Goal: Obtain resource: Download file/media

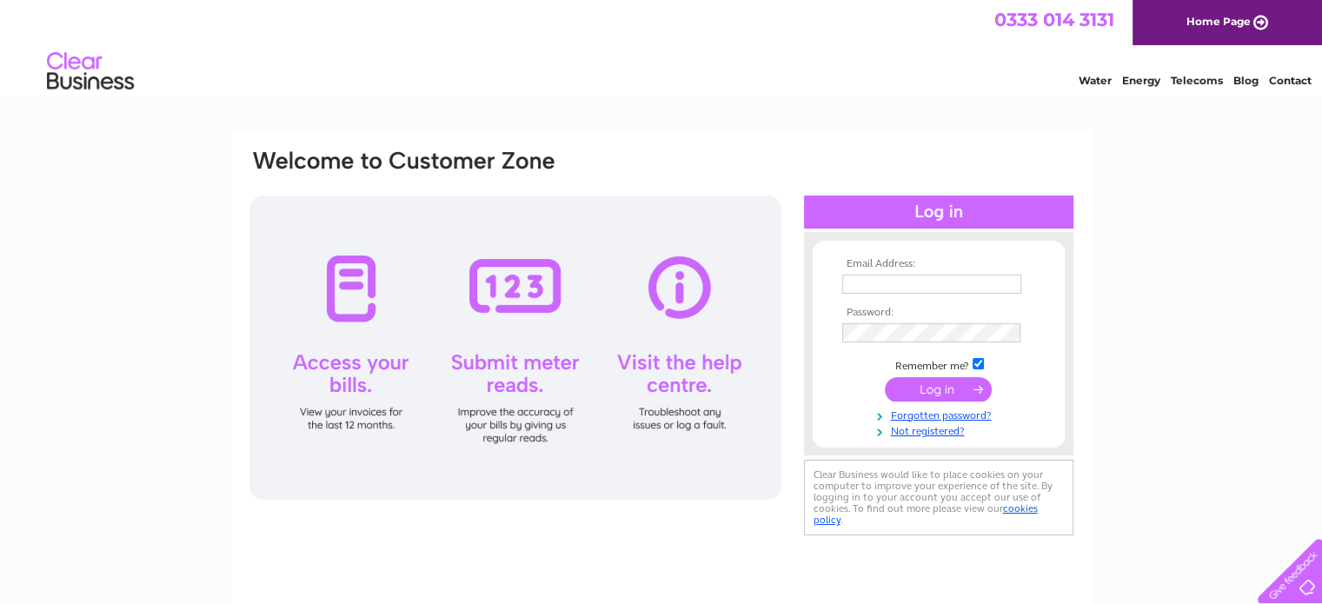
type input "birleymoorbakery@gmail.com"
click at [929, 378] on input "submit" at bounding box center [937, 389] width 107 height 24
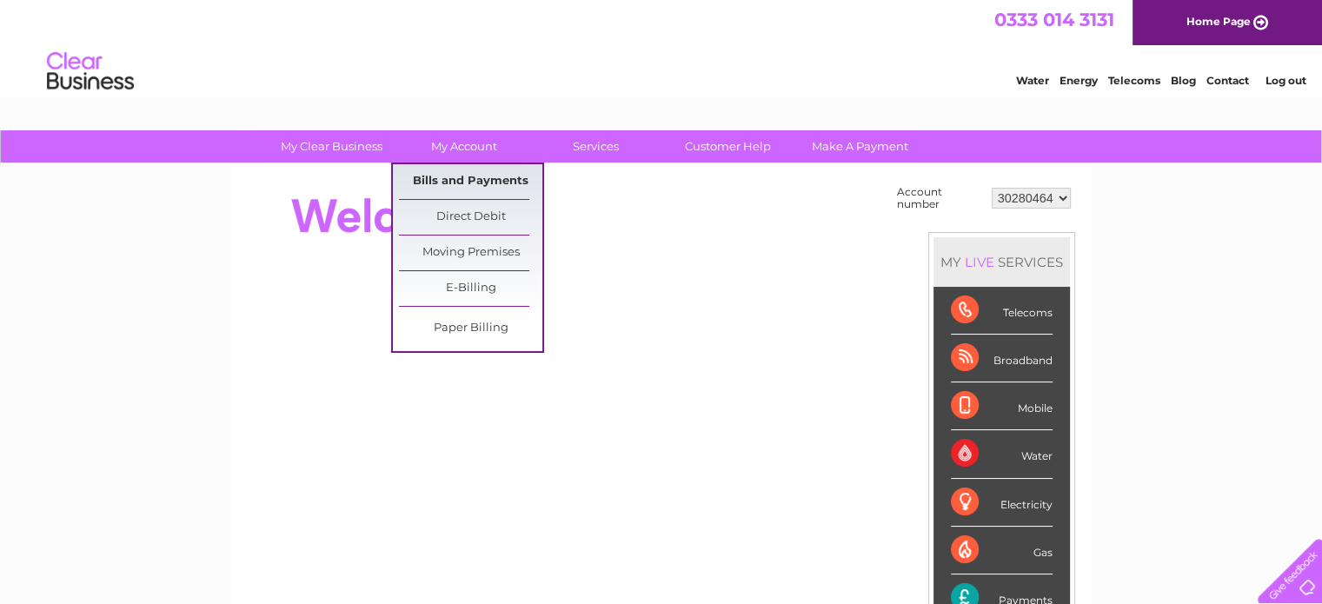
click at [448, 180] on link "Bills and Payments" at bounding box center [470, 181] width 143 height 35
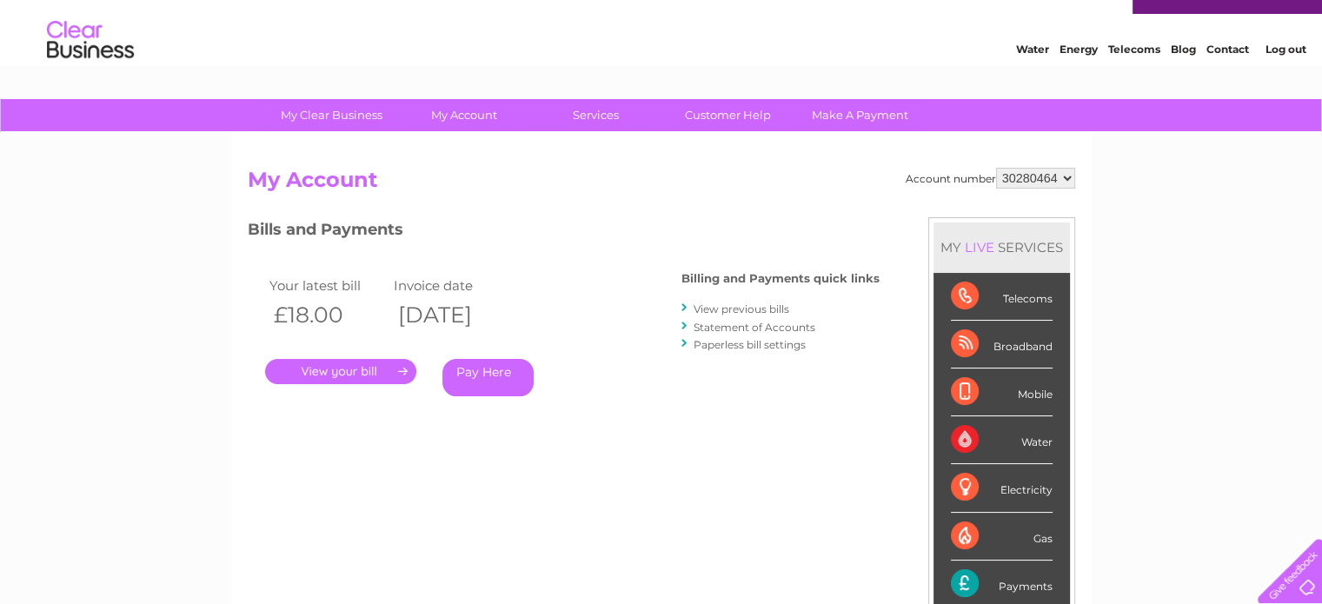
scroll to position [35, 0]
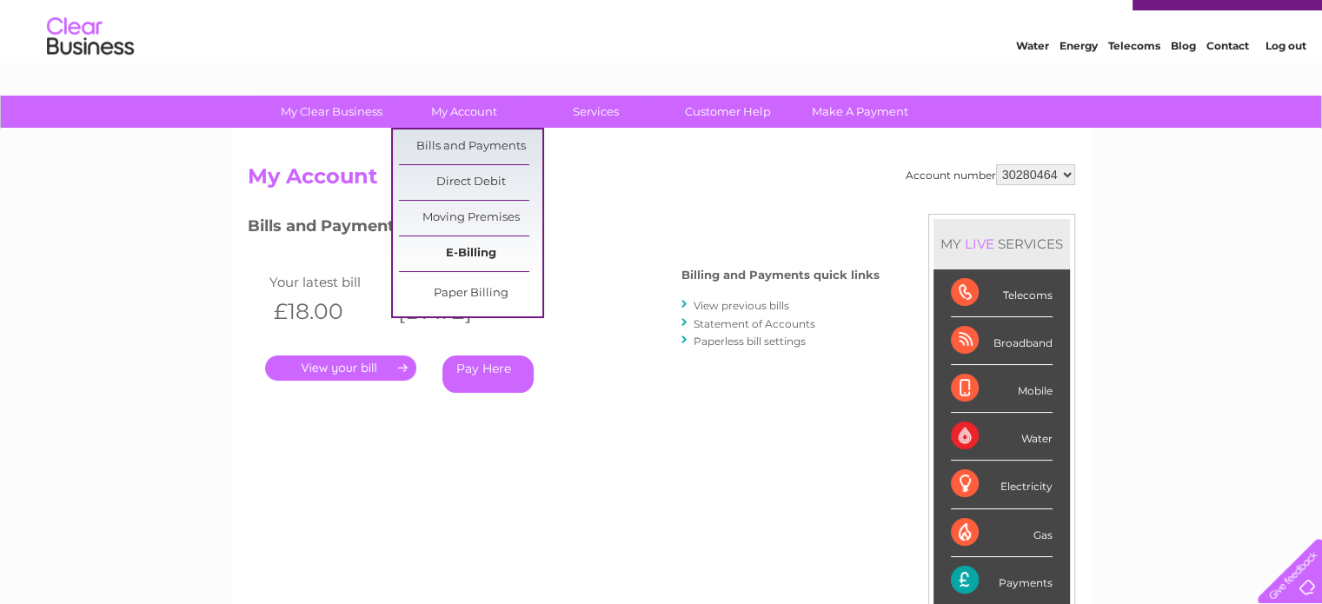
click at [460, 255] on link "E-Billing" at bounding box center [470, 253] width 143 height 35
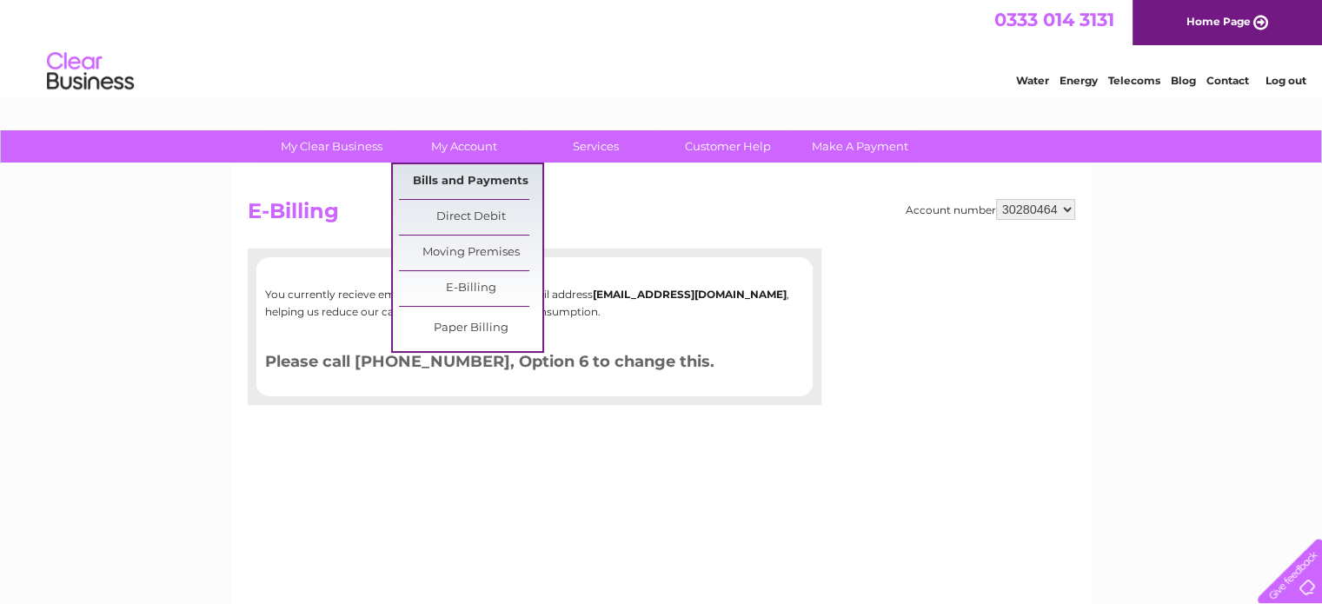
click at [475, 184] on link "Bills and Payments" at bounding box center [470, 181] width 143 height 35
click at [474, 183] on link "Bills and Payments" at bounding box center [470, 181] width 143 height 35
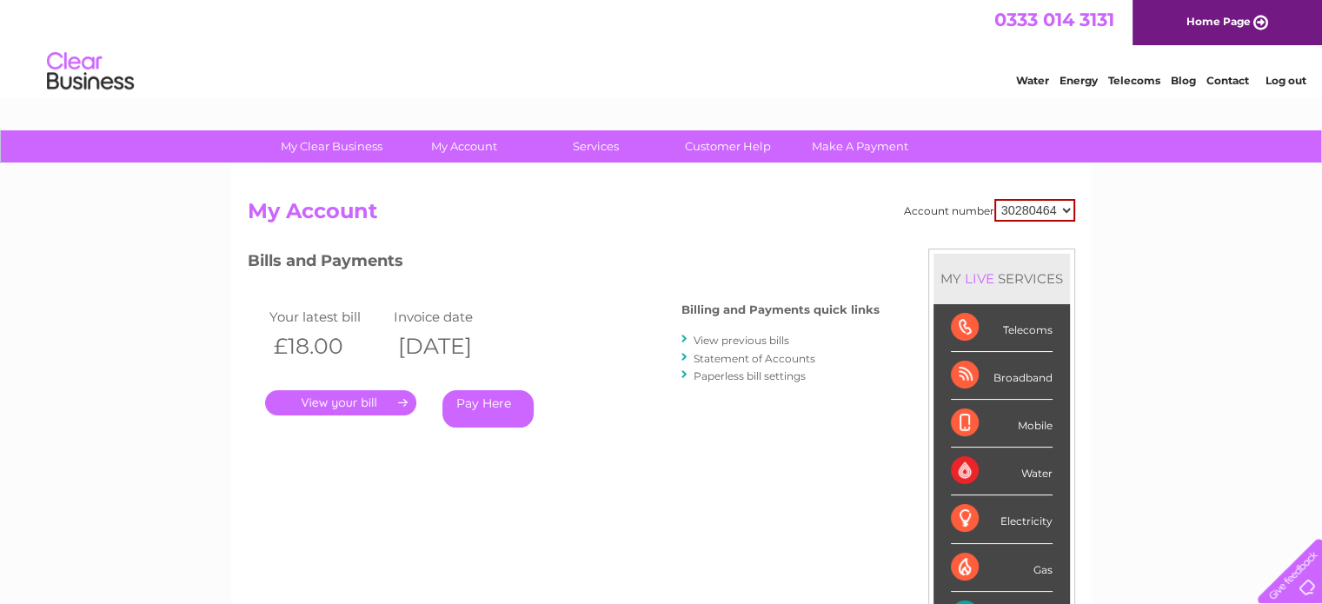
click at [343, 410] on link "." at bounding box center [340, 402] width 151 height 25
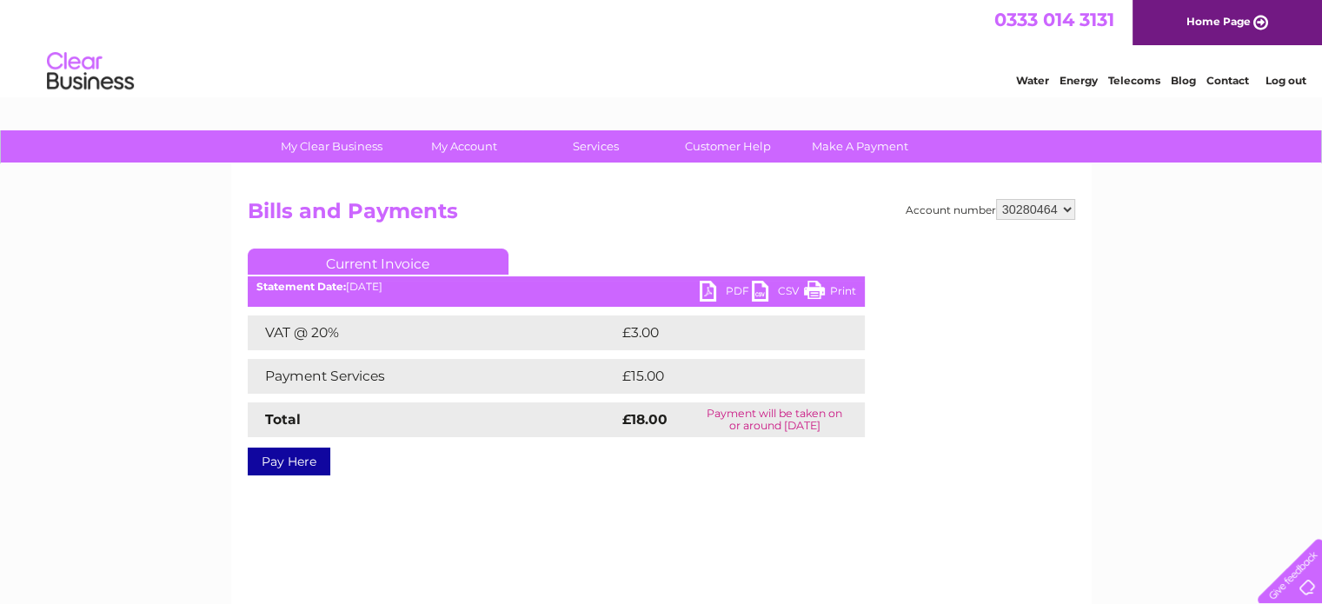
click at [381, 266] on link "Current Invoice" at bounding box center [378, 261] width 261 height 26
click at [1063, 218] on select "30280464 30315489" at bounding box center [1035, 209] width 79 height 21
select select "30315489"
click at [996, 199] on select "30280464 30315489" at bounding box center [1035, 209] width 79 height 21
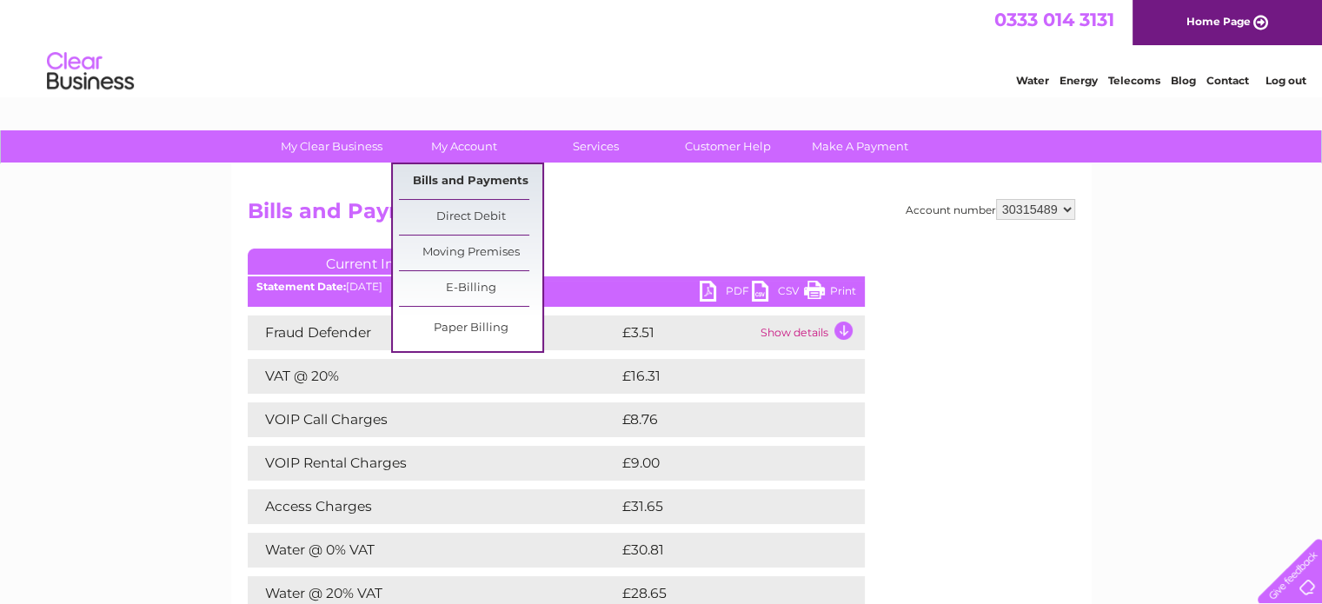
click at [467, 179] on link "Bills and Payments" at bounding box center [470, 181] width 143 height 35
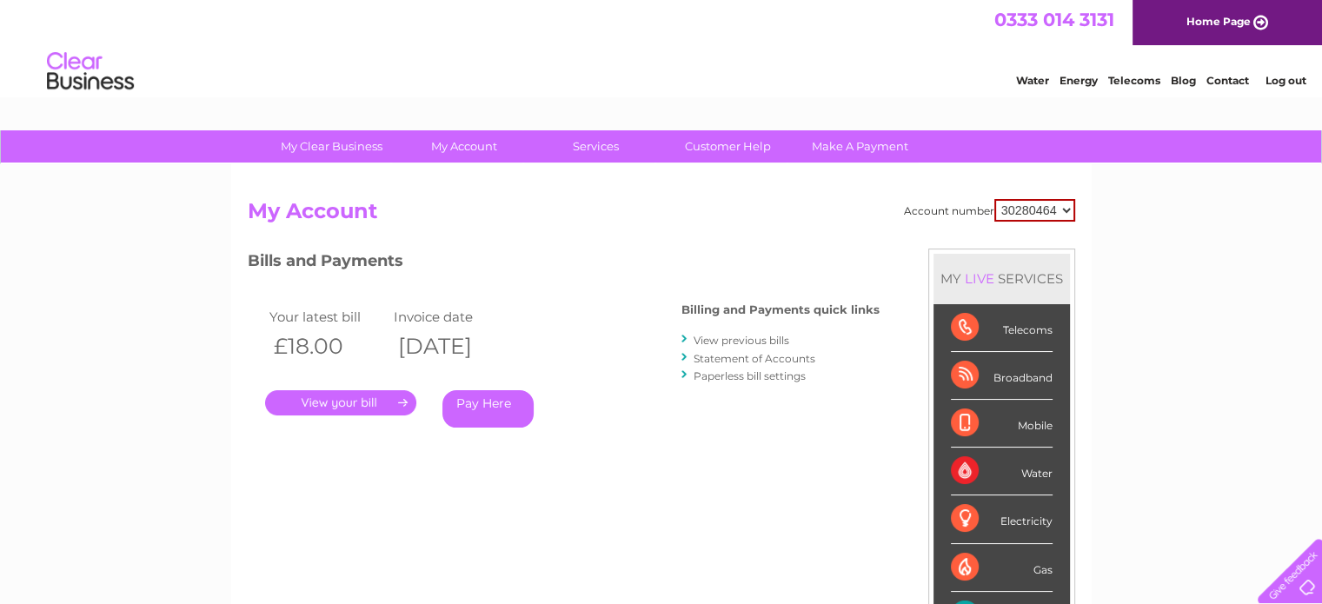
click at [734, 336] on link "View previous bills" at bounding box center [741, 340] width 96 height 13
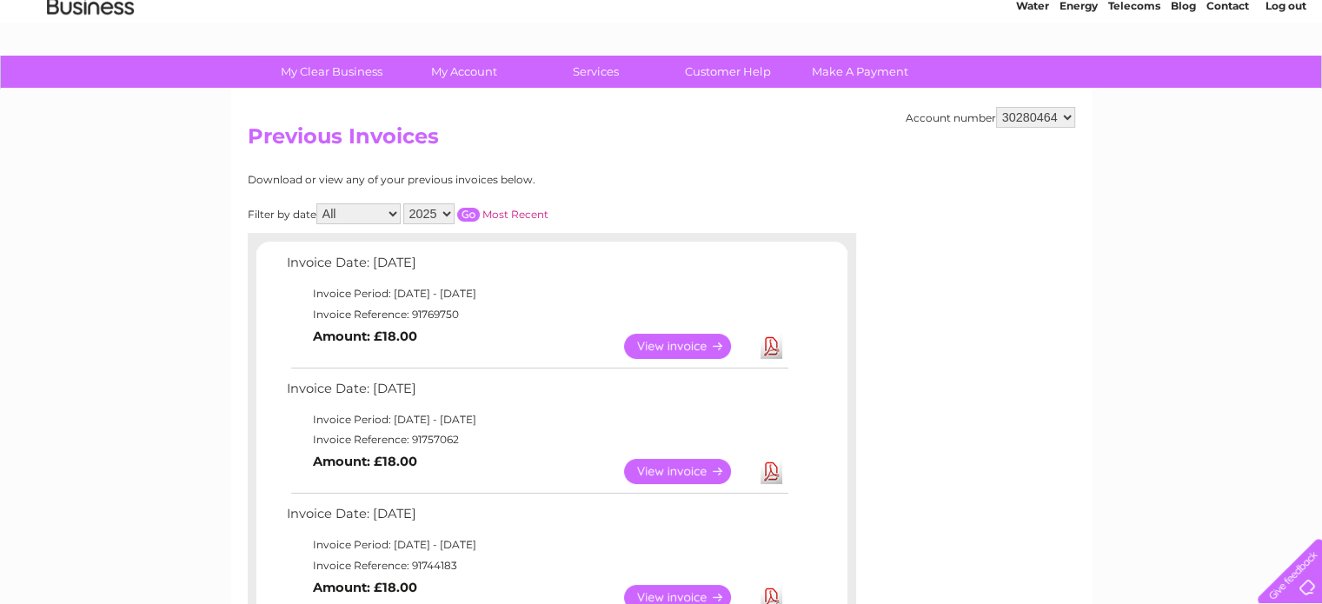
scroll to position [104, 0]
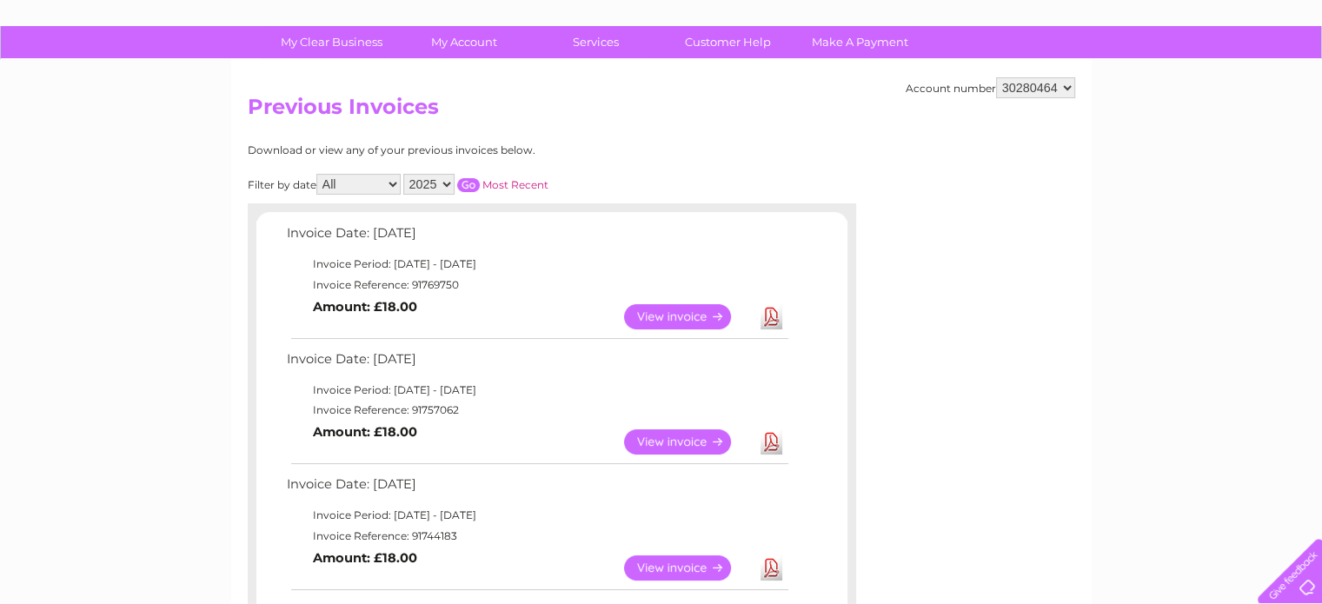
click at [681, 315] on link "View" at bounding box center [688, 316] width 128 height 25
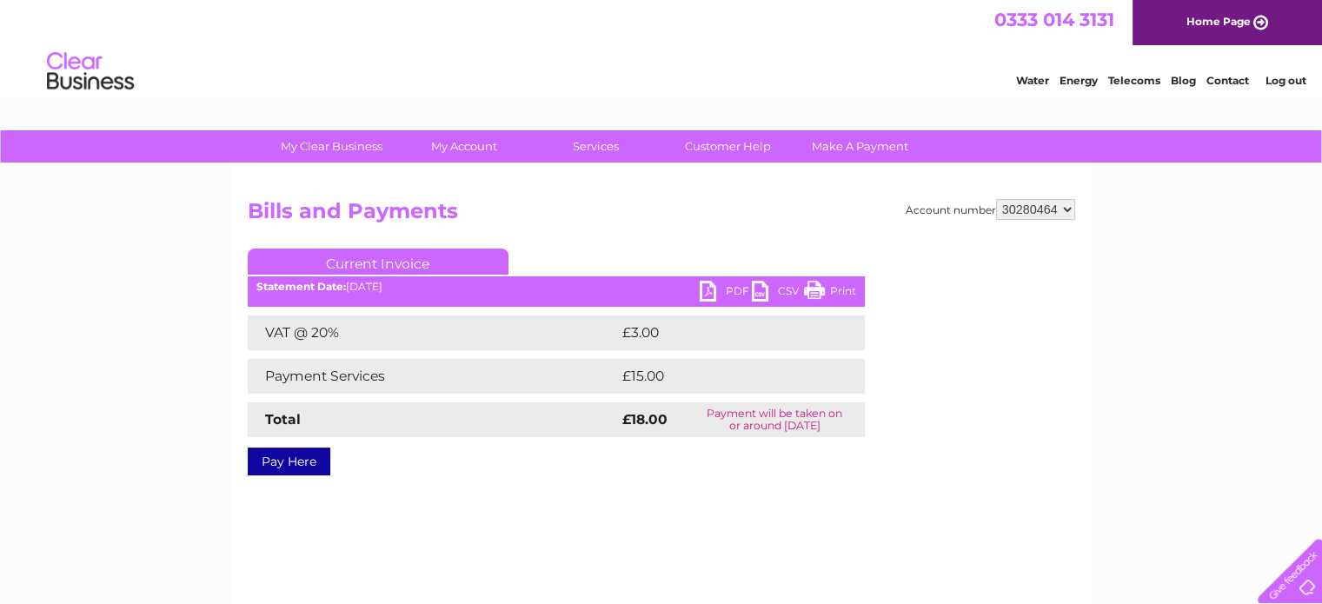
click at [722, 295] on link "PDF" at bounding box center [725, 293] width 52 height 25
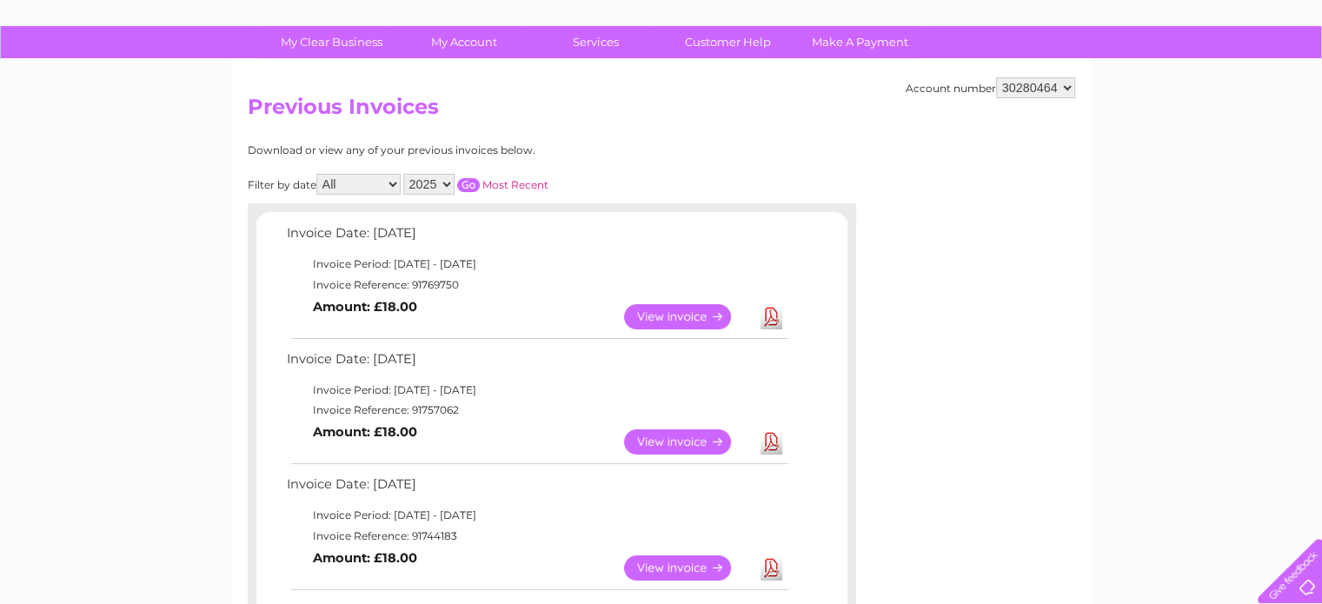
click at [1063, 93] on select "30280464 30315489" at bounding box center [1035, 87] width 79 height 21
select select "30315489"
click at [996, 77] on select "30280464 30315489" at bounding box center [1035, 87] width 79 height 21
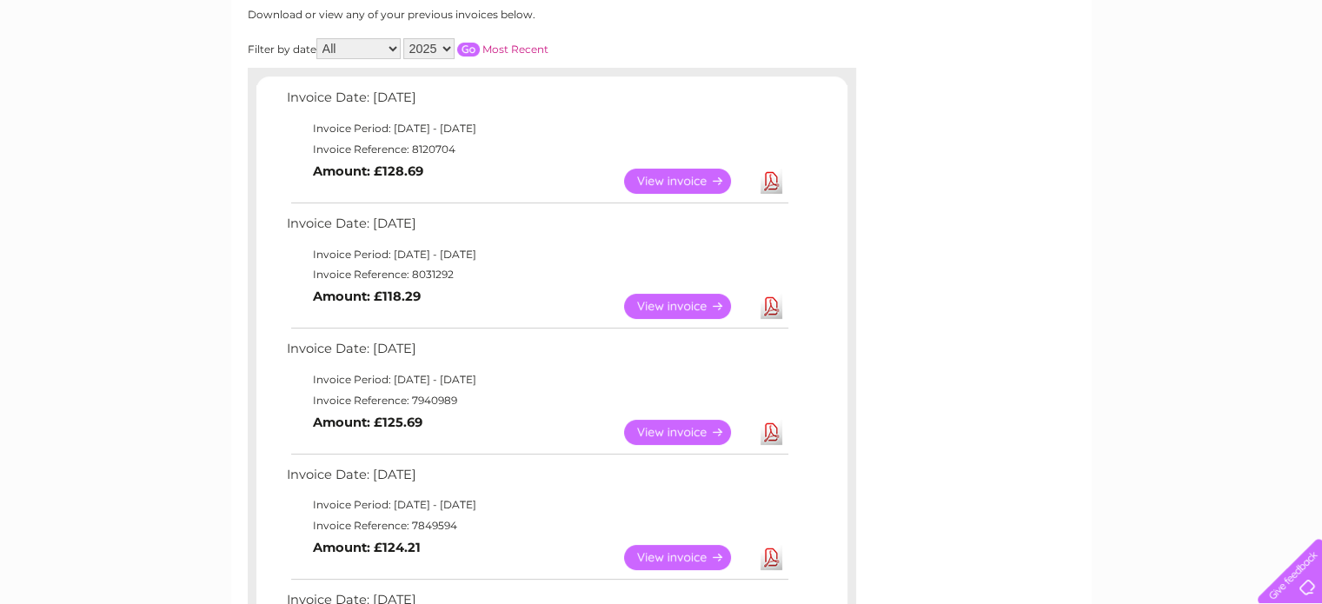
scroll to position [243, 0]
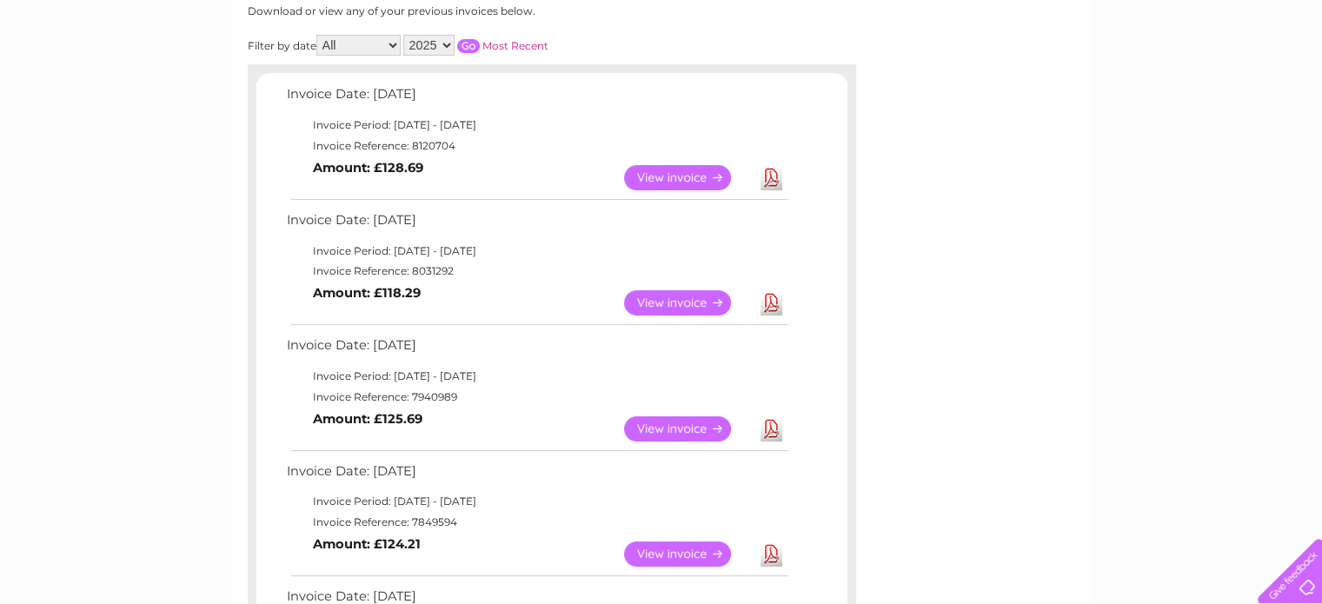
click at [671, 171] on link "View" at bounding box center [688, 177] width 128 height 25
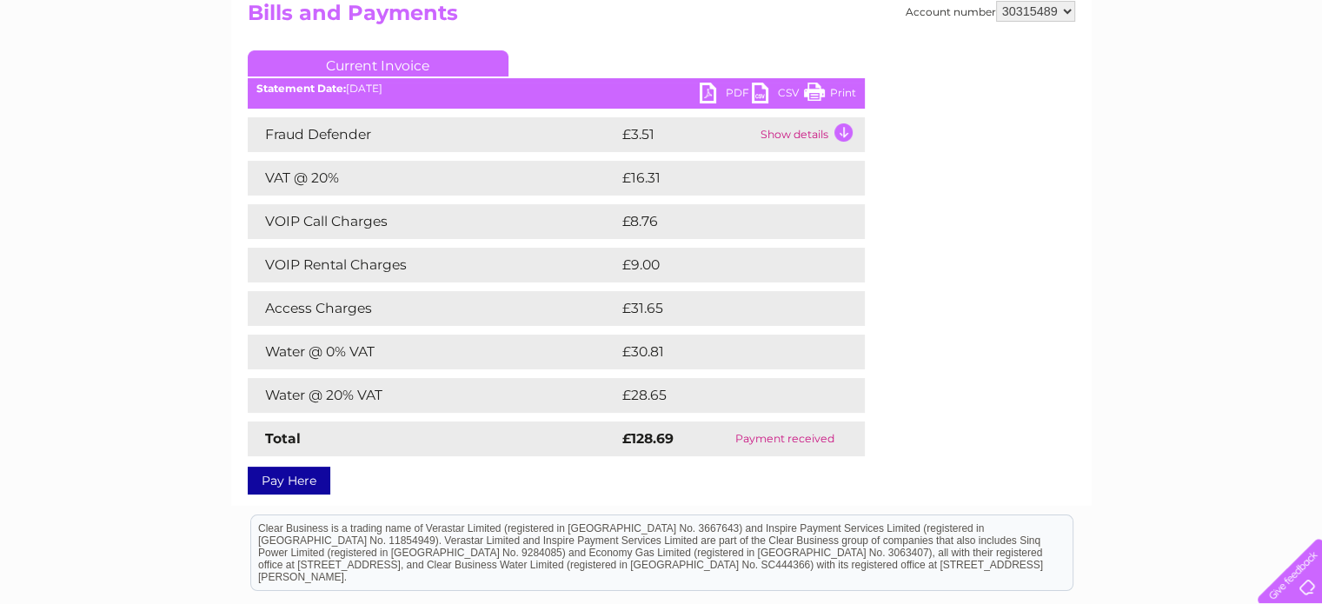
scroll to position [96, 0]
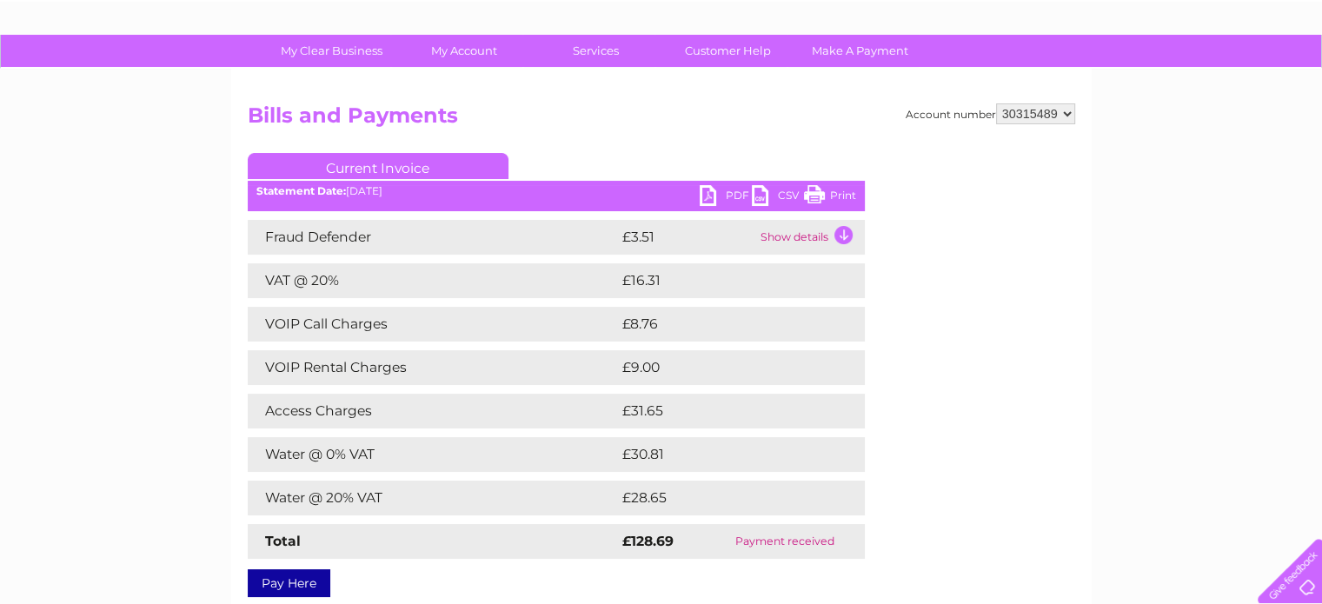
click at [725, 197] on link "PDF" at bounding box center [725, 197] width 52 height 25
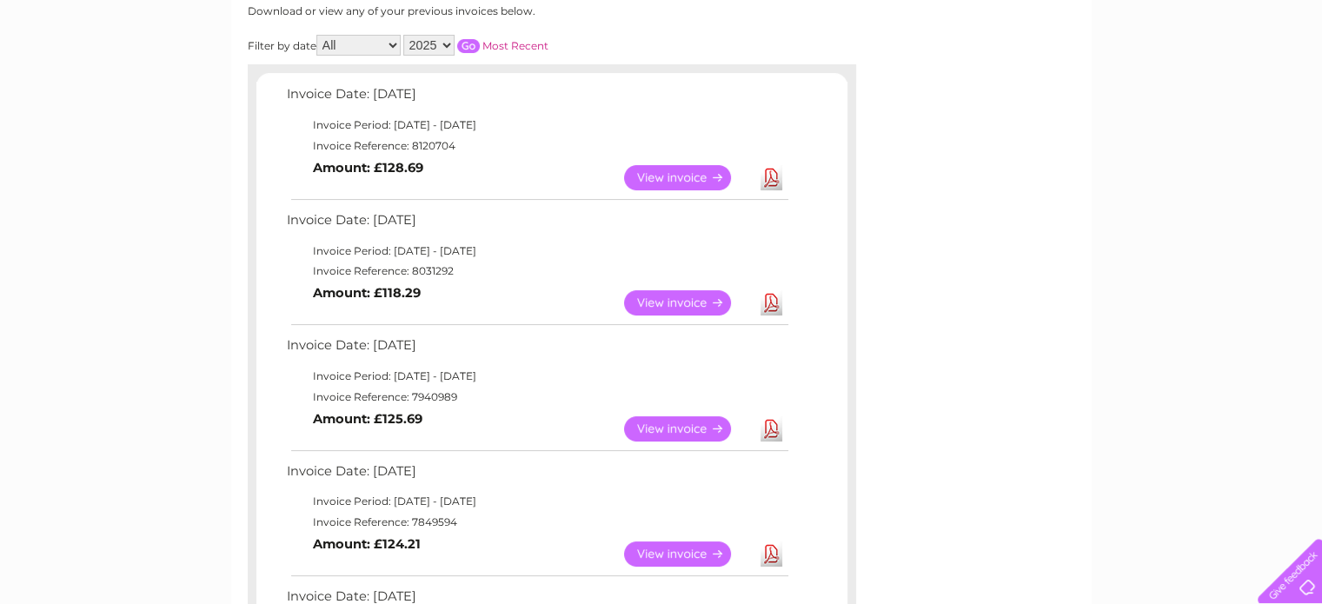
click at [684, 201] on div "Invoice Date: 09 September 2025 Invoice Period: 1 September 2025 - 30 September…" at bounding box center [551, 455] width 591 height 744
